Goal: Information Seeking & Learning: Learn about a topic

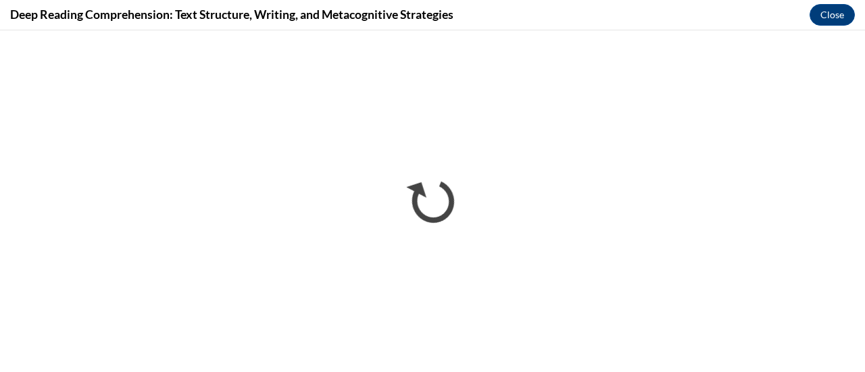
scroll to position [1295, 0]
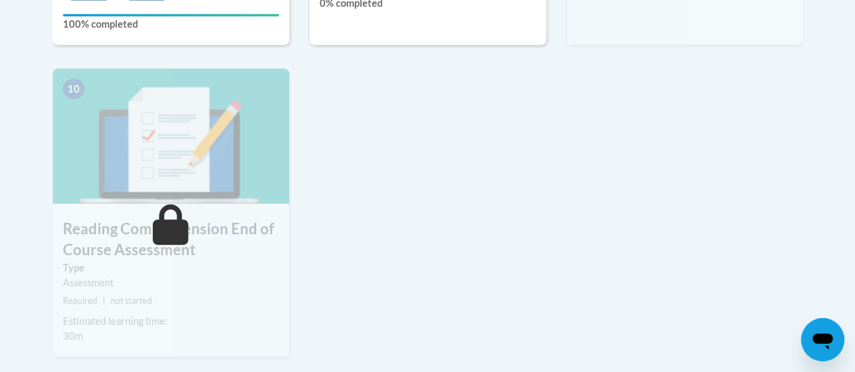
scroll to position [1319, 0]
